Goal: Task Accomplishment & Management: Use online tool/utility

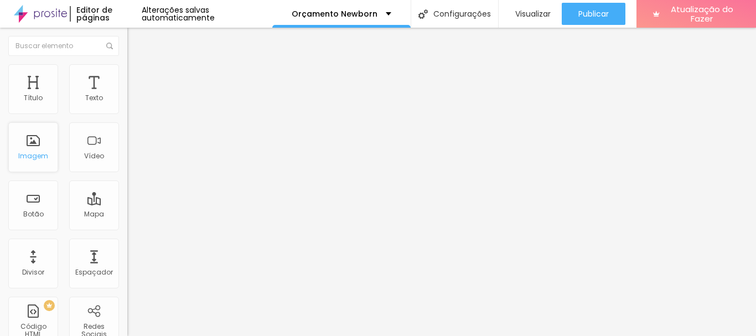
click at [40, 152] on font "Imagem" at bounding box center [33, 155] width 30 height 9
click at [35, 159] on font "Imagem" at bounding box center [33, 155] width 30 height 9
click at [34, 162] on div "Imagem" at bounding box center [33, 147] width 50 height 50
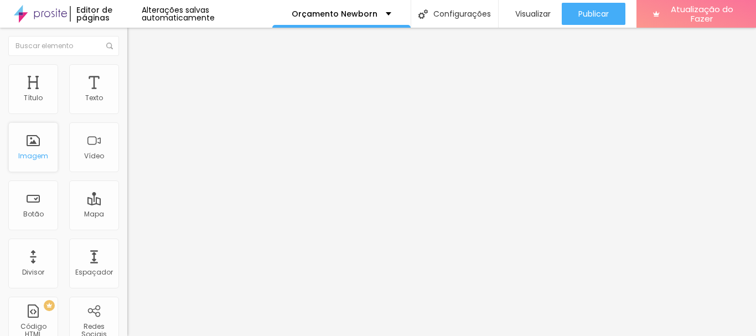
click at [34, 162] on div "Imagem" at bounding box center [33, 147] width 50 height 50
click at [45, 147] on div "Imagem" at bounding box center [33, 147] width 50 height 50
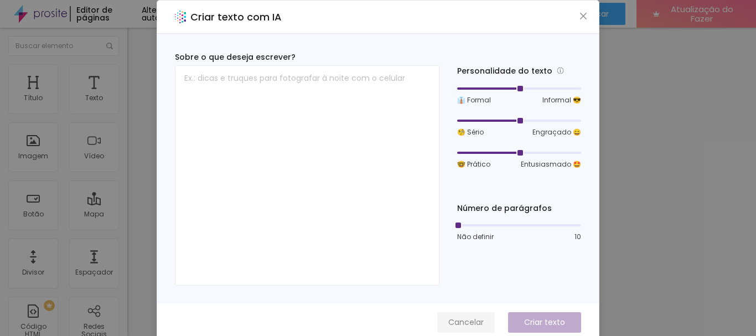
click at [460, 322] on font "Cancelar" at bounding box center [465, 322] width 35 height 11
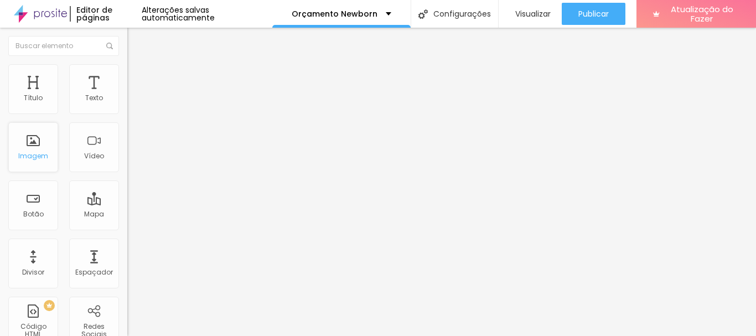
click at [31, 151] on font "Imagem" at bounding box center [33, 155] width 30 height 9
click at [134, 95] on font "Trocar imagem" at bounding box center [161, 90] width 54 height 9
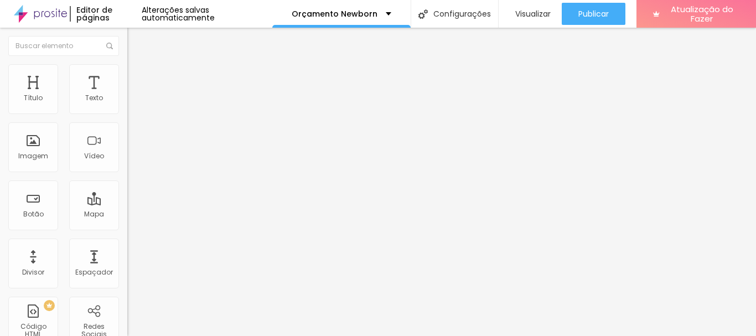
click at [54, 12] on img at bounding box center [40, 14] width 53 height 28
click at [23, 152] on font "Imagem" at bounding box center [33, 155] width 30 height 9
click at [30, 164] on div "Imagem" at bounding box center [33, 147] width 50 height 50
click at [42, 155] on font "Imagem" at bounding box center [33, 155] width 30 height 9
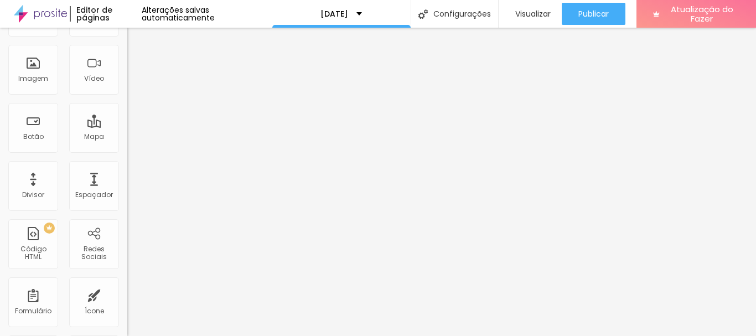
scroll to position [43, 0]
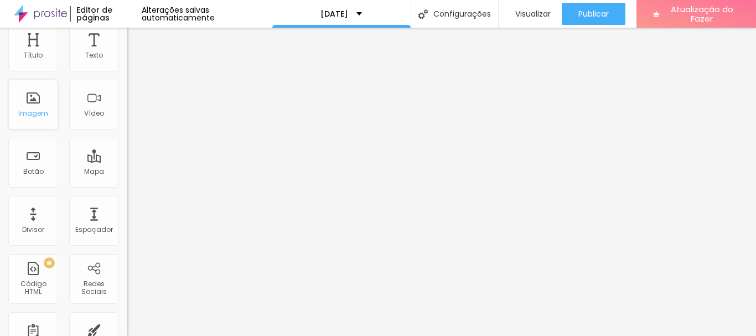
click at [43, 107] on div "Imagem" at bounding box center [33, 105] width 50 height 50
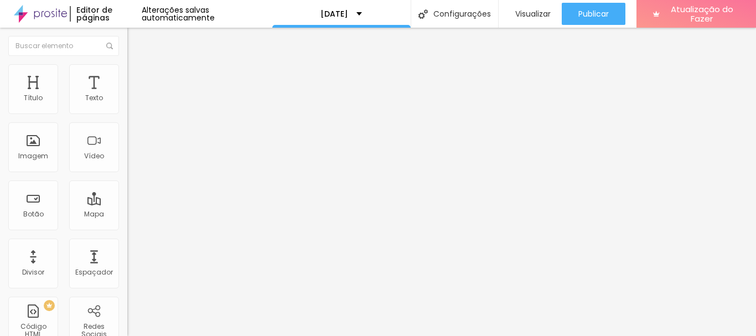
click at [137, 76] on font "Estilo" at bounding box center [145, 71] width 17 height 9
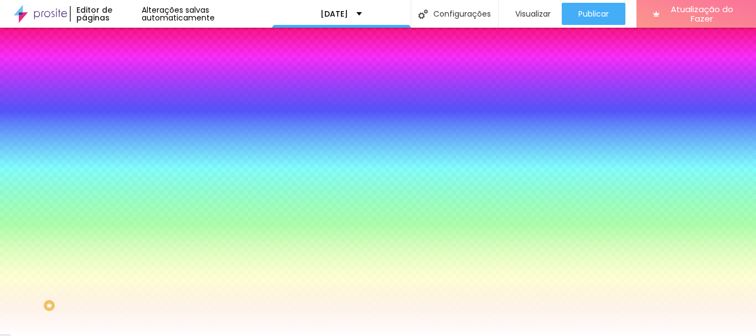
click at [137, 78] on font "Avançado" at bounding box center [155, 82] width 37 height 9
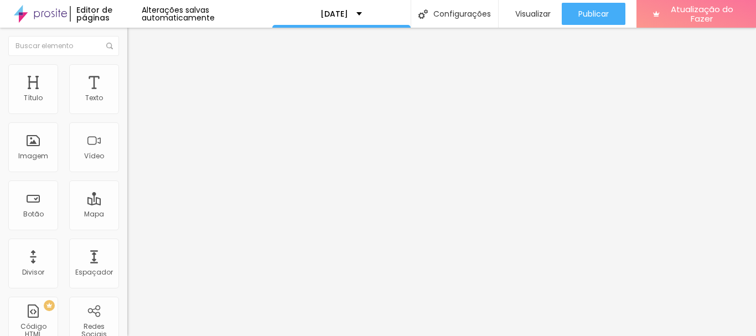
click at [136, 40] on img "button" at bounding box center [140, 40] width 9 height 9
click at [25, 156] on font "Imagem" at bounding box center [33, 155] width 30 height 9
click at [127, 45] on button "Editar nulo" at bounding box center [190, 40] width 127 height 25
click at [137, 76] on font "Estilo" at bounding box center [145, 71] width 17 height 9
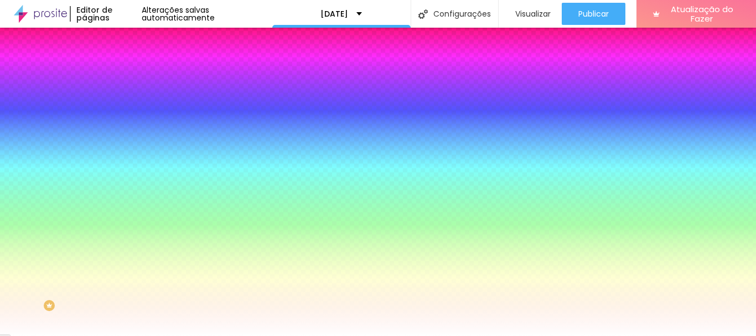
click at [137, 78] on font "Avançado" at bounding box center [155, 82] width 37 height 9
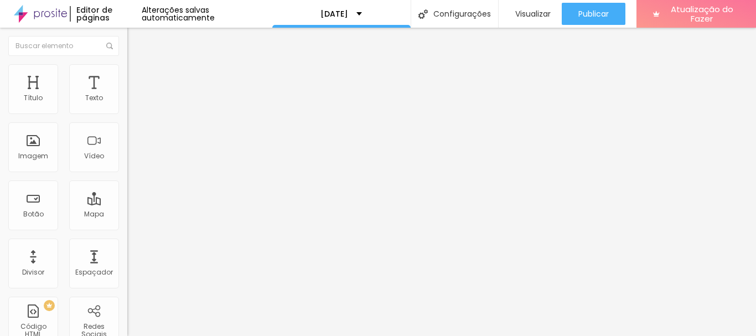
click at [127, 46] on button "Editar nulo" at bounding box center [190, 40] width 127 height 25
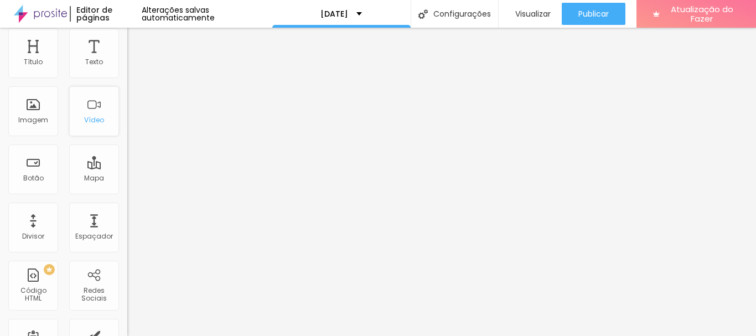
scroll to position [55, 0]
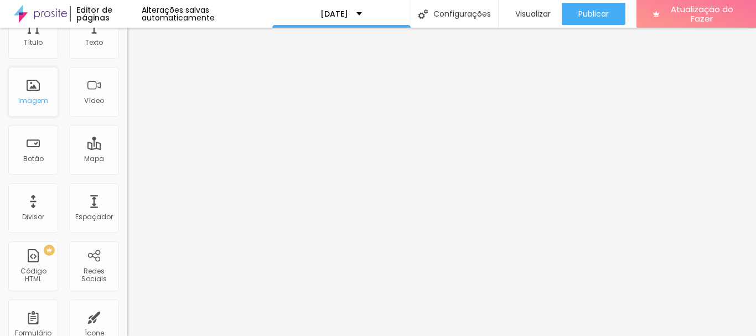
click at [44, 109] on div "Imagem" at bounding box center [33, 92] width 50 height 50
click at [45, 102] on font "Imagem" at bounding box center [33, 100] width 30 height 9
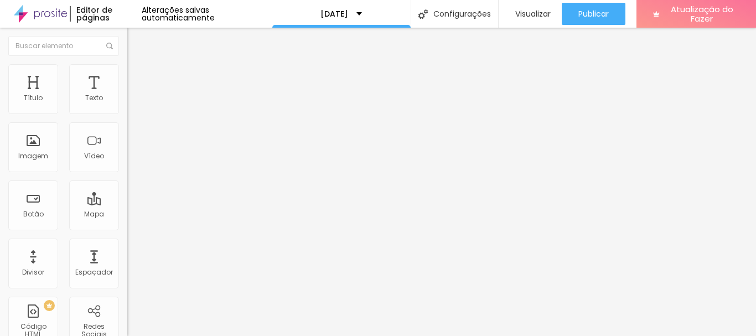
click at [136, 42] on img "button" at bounding box center [140, 40] width 9 height 9
click at [36, 156] on font "Imagem" at bounding box center [33, 155] width 30 height 9
click at [136, 39] on img "button" at bounding box center [140, 40] width 9 height 9
click at [84, 154] on font "Vídeo" at bounding box center [94, 155] width 20 height 9
click at [48, 199] on div "Botão" at bounding box center [33, 205] width 50 height 50
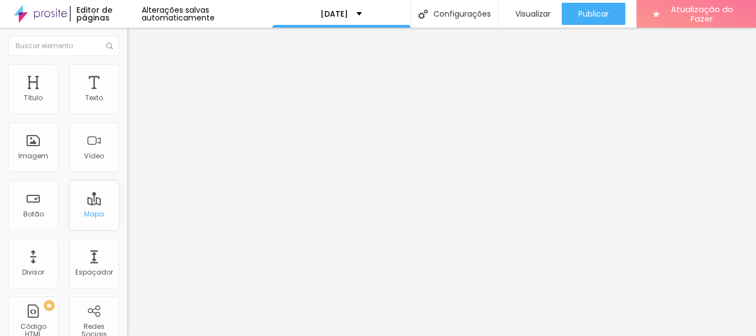
click at [87, 212] on font "Mapa" at bounding box center [94, 213] width 20 height 9
click at [35, 265] on div "Divisor" at bounding box center [33, 264] width 50 height 50
click at [82, 265] on div "Espaçador" at bounding box center [94, 264] width 50 height 50
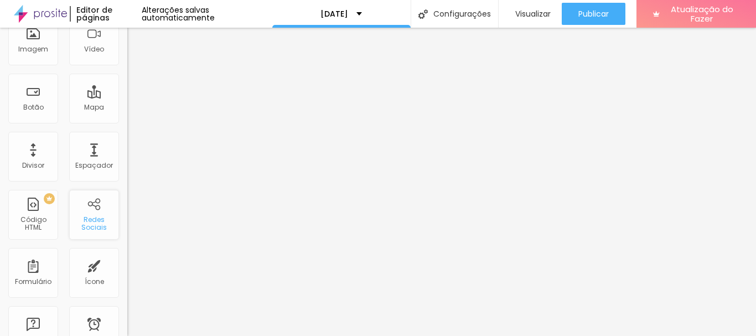
scroll to position [111, 0]
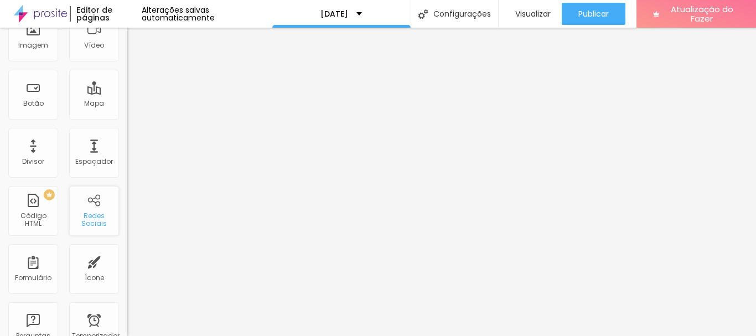
click at [88, 224] on font "Redes Sociais" at bounding box center [93, 219] width 25 height 17
click at [36, 223] on font "Código HTML" at bounding box center [33, 219] width 26 height 17
click at [95, 274] on font "Ícone" at bounding box center [94, 277] width 19 height 9
click at [44, 270] on div "Formulário" at bounding box center [33, 269] width 50 height 50
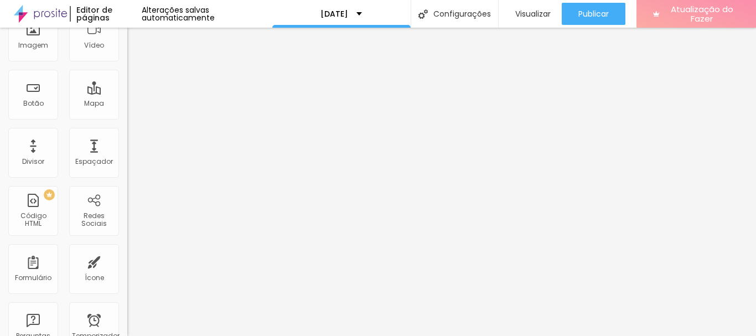
click at [702, 16] on font "Atualização do Fazer" at bounding box center [702, 13] width 63 height 21
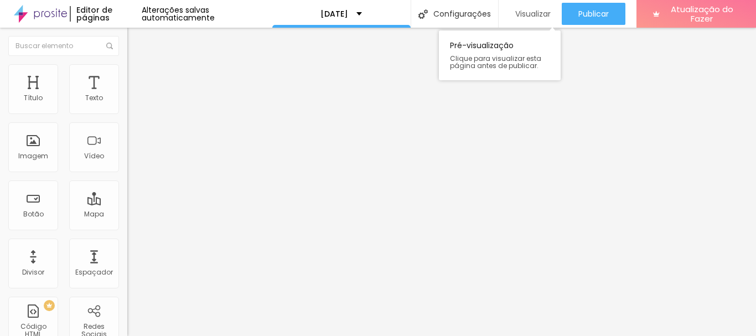
click at [531, 18] on font "Visualizar" at bounding box center [532, 13] width 35 height 11
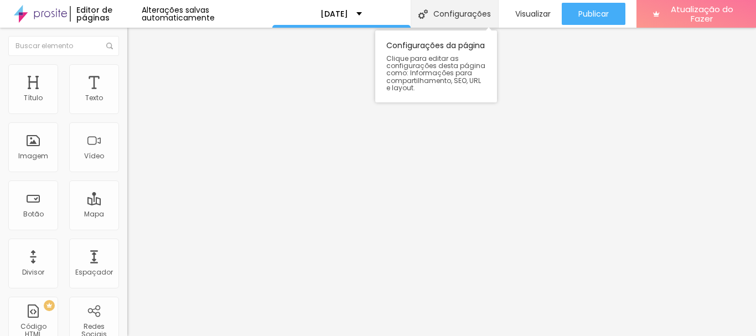
click at [465, 22] on div "Configurações" at bounding box center [454, 14] width 87 height 28
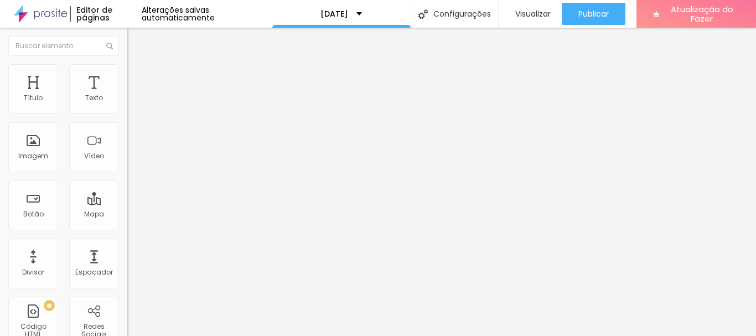
scroll to position [66, 0]
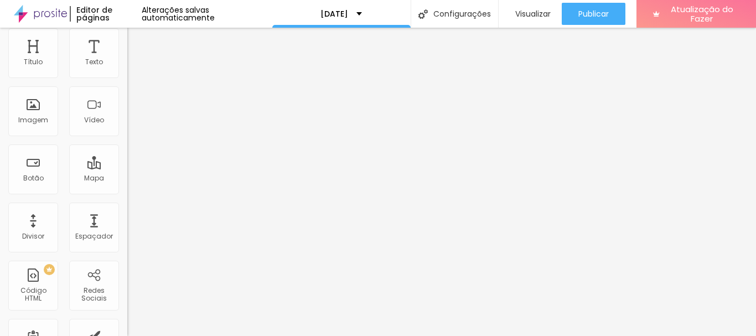
scroll to position [68, 0]
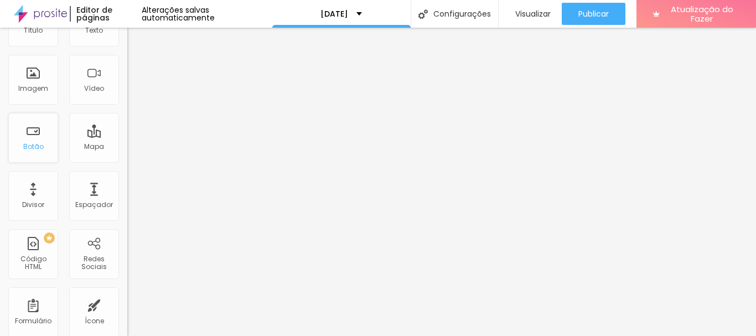
click at [43, 144] on div "Botão" at bounding box center [33, 138] width 50 height 50
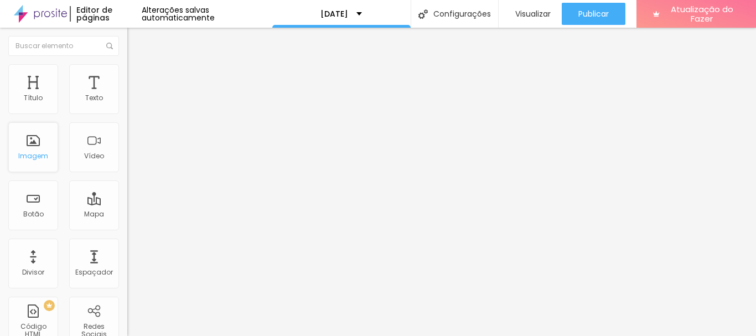
click at [28, 146] on div "Imagem" at bounding box center [33, 147] width 50 height 50
click at [42, 159] on font "Imagem" at bounding box center [33, 155] width 30 height 9
